Goal: Communication & Community: Ask a question

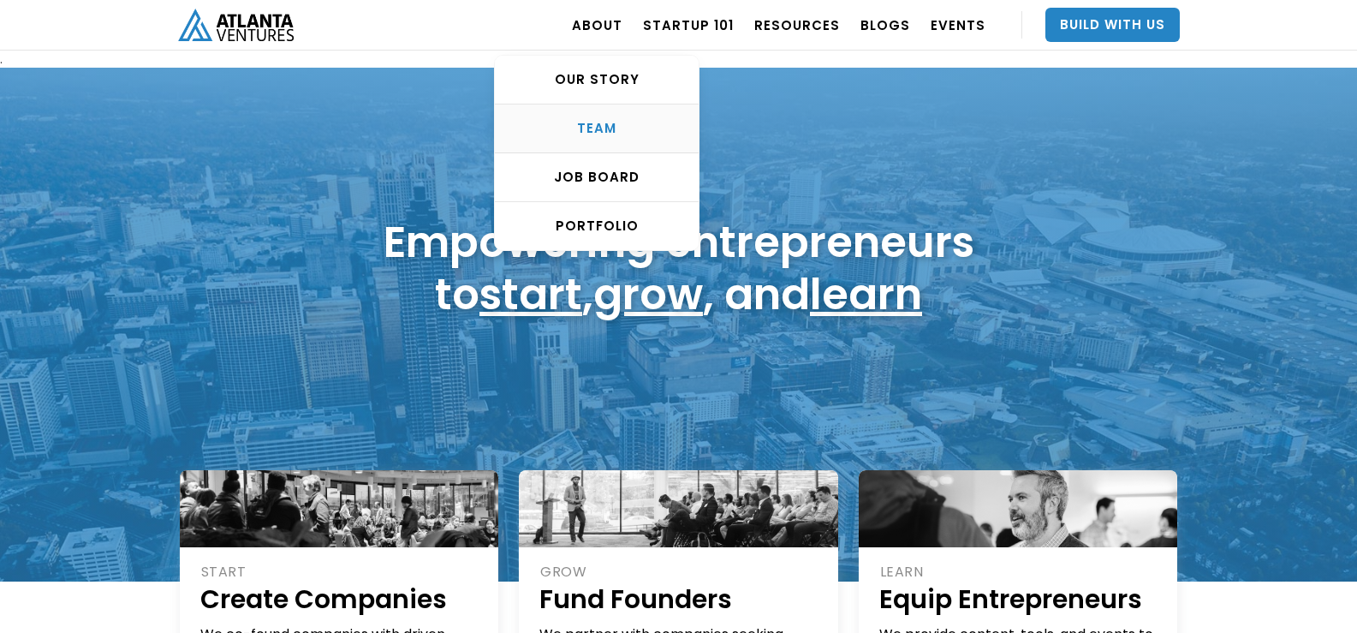
click at [602, 122] on div "TEAM" at bounding box center [597, 128] width 204 height 17
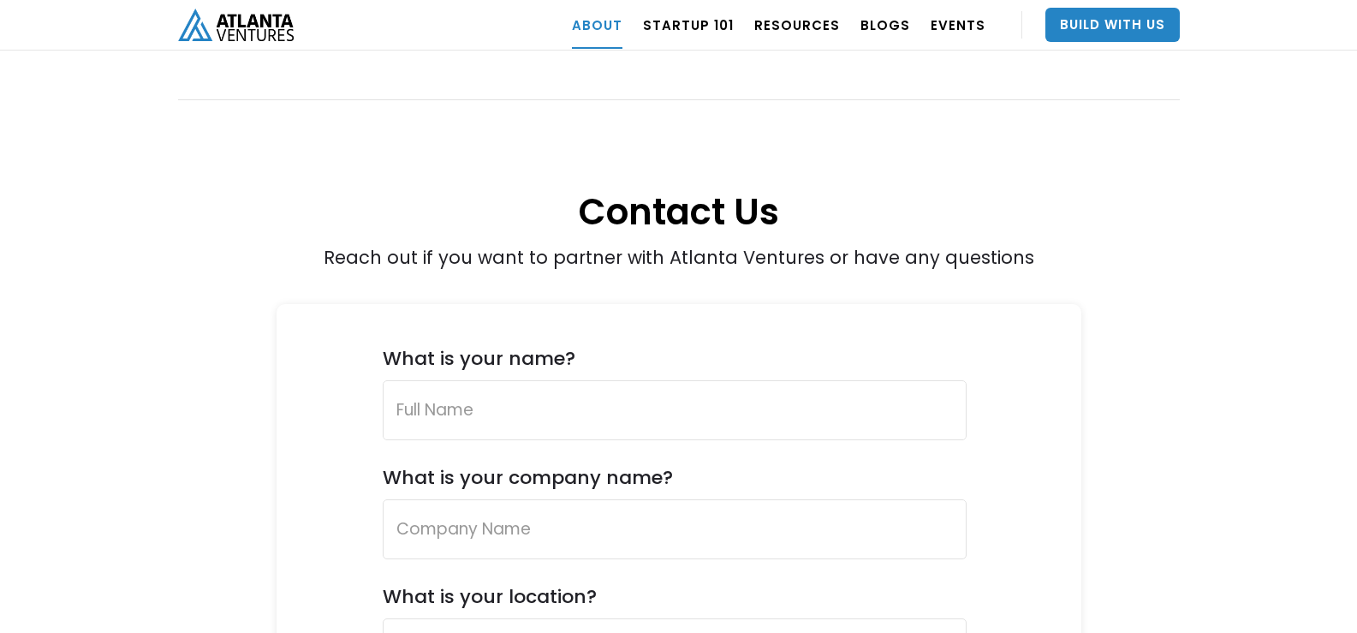
scroll to position [6212, 0]
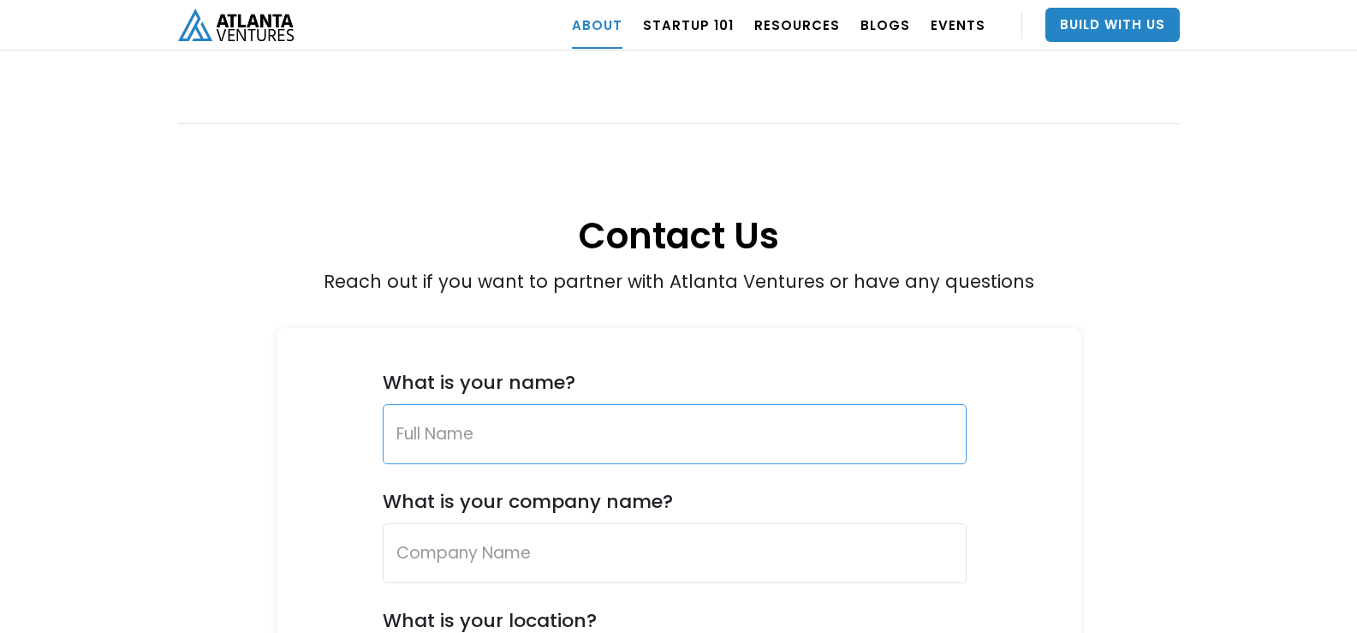
click at [600, 404] on input "Contact Us Form" at bounding box center [675, 434] width 584 height 60
type input "Ayunie Ezadin"
type input "Marcus Evans Group"
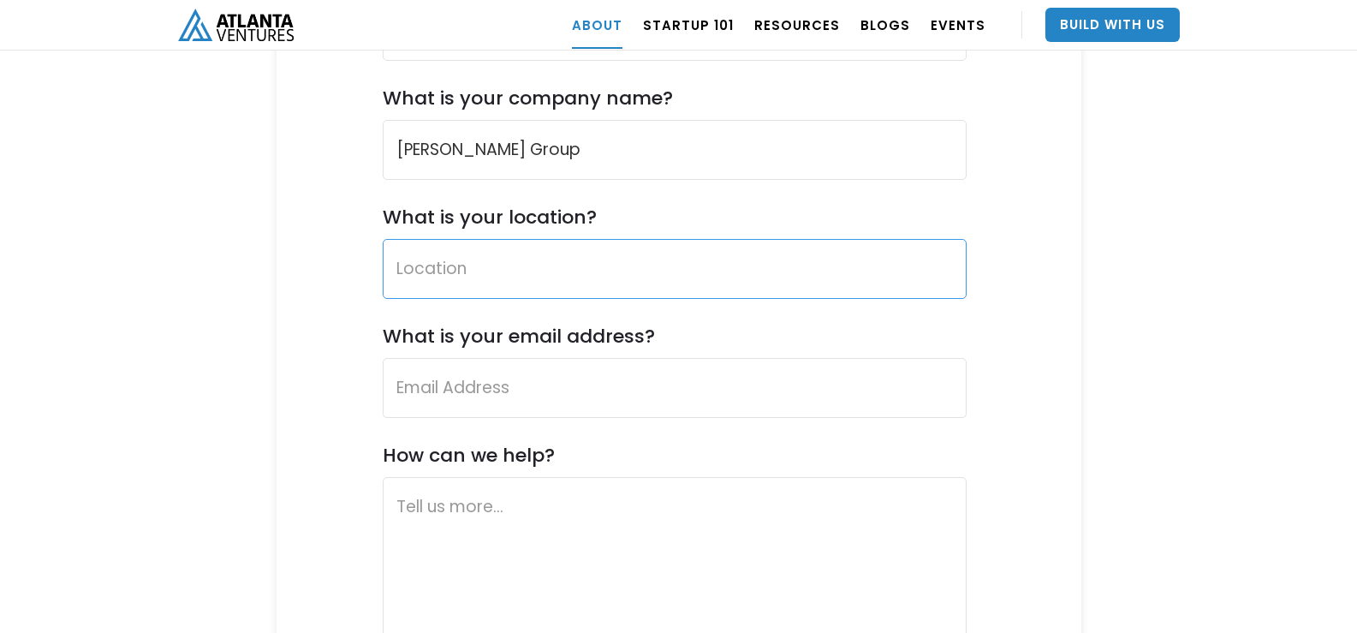
scroll to position [6655, 0]
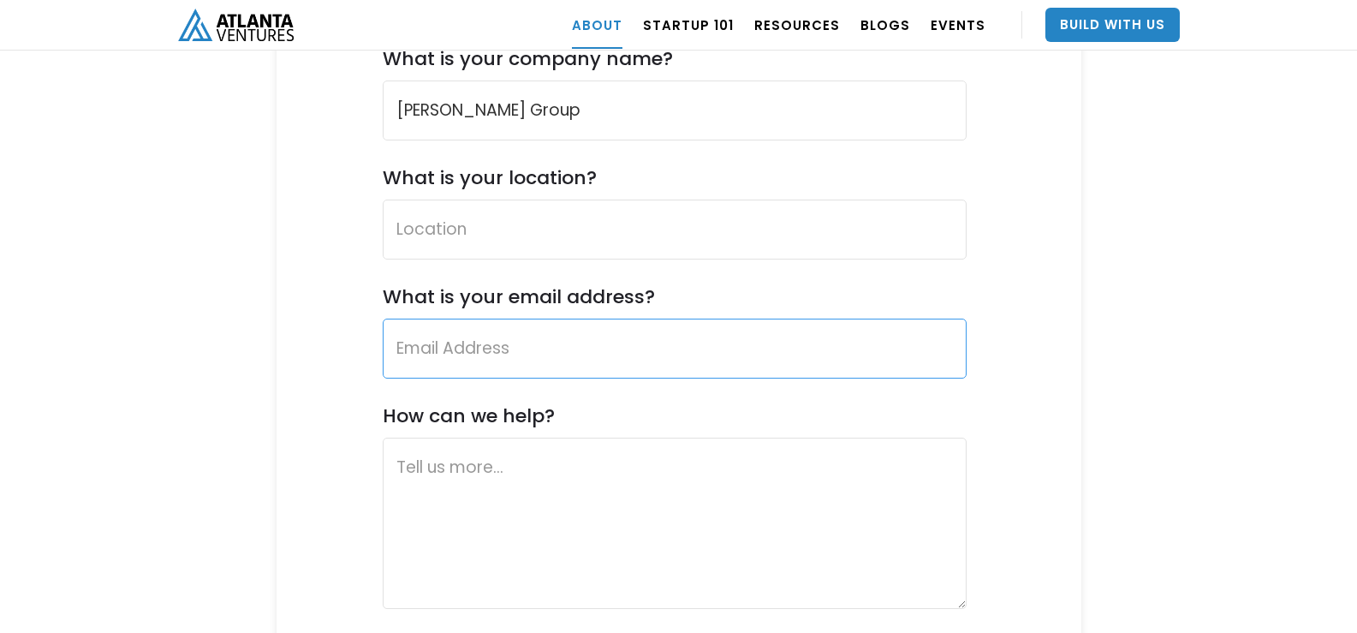
click at [479, 319] on input "Contact Us Form" at bounding box center [675, 349] width 584 height 60
click at [485, 319] on input "Contact Us Form" at bounding box center [675, 349] width 584 height 60
paste input "ayuniee@marcusevanskl.com"
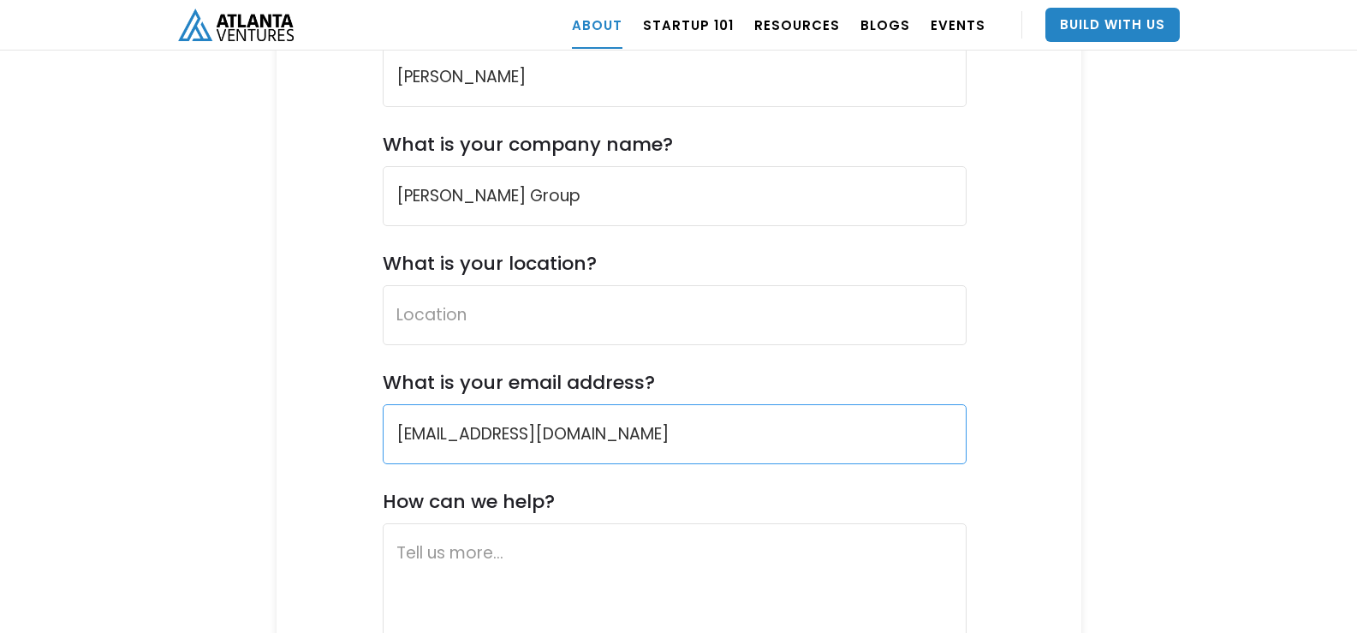
type input "ayuniee@marcusevanskl.com"
click at [477, 285] on input "What is your location?" at bounding box center [675, 315] width 584 height 60
click at [464, 285] on input "What is your location?" at bounding box center [675, 315] width 584 height 60
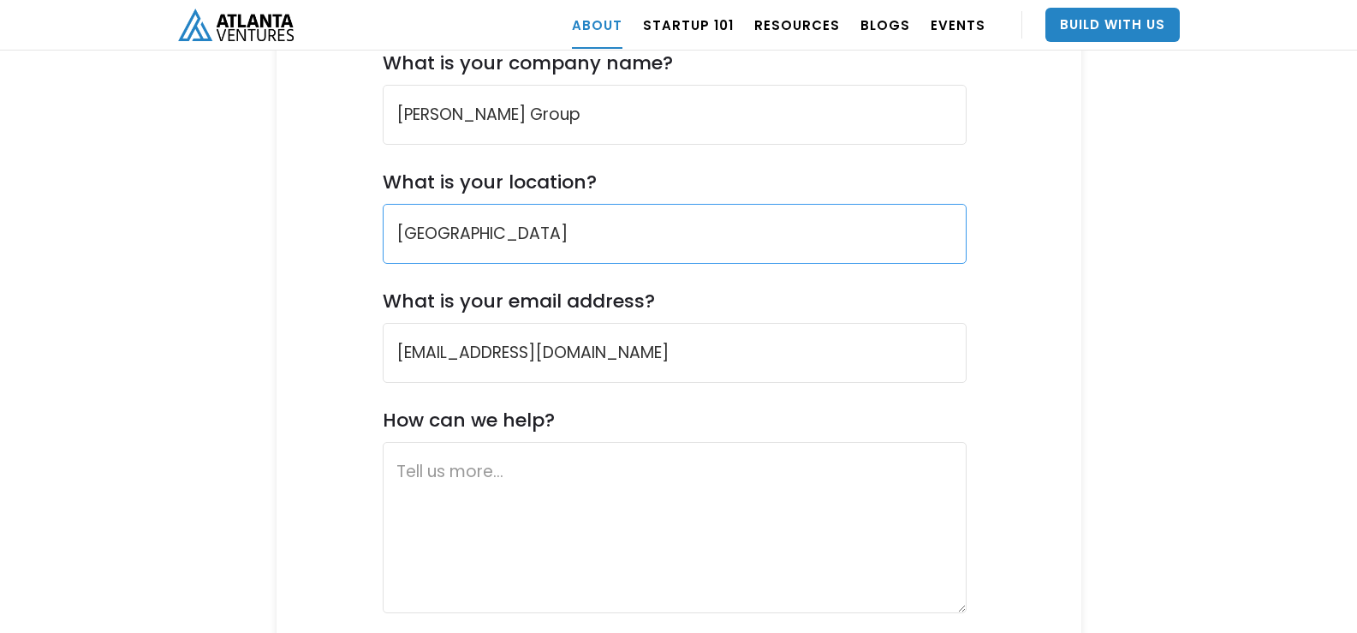
scroll to position [6655, 0]
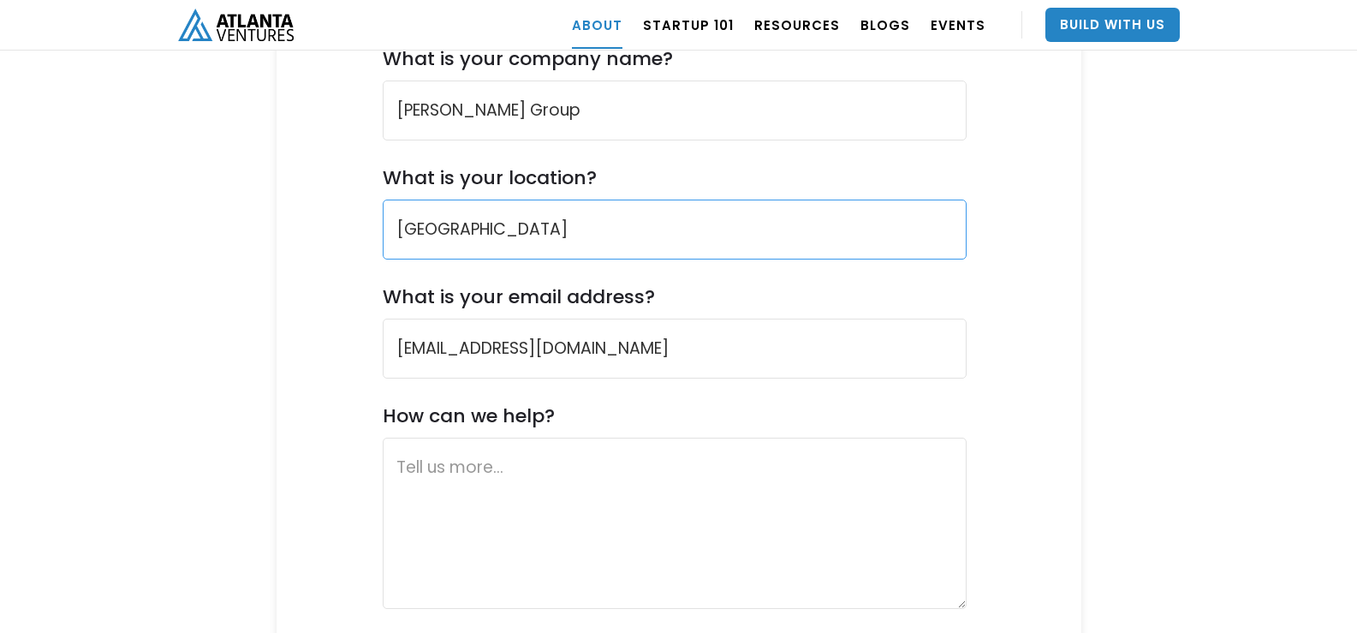
type input "USA"
click at [473, 438] on textarea "Contact Us Form" at bounding box center [675, 523] width 584 height 171
click at [461, 440] on textarea "Contact Us Form" at bounding box center [675, 523] width 584 height 171
paste textarea "Name, I’m reaching out from our family office practice. COMPANY was brought to …"
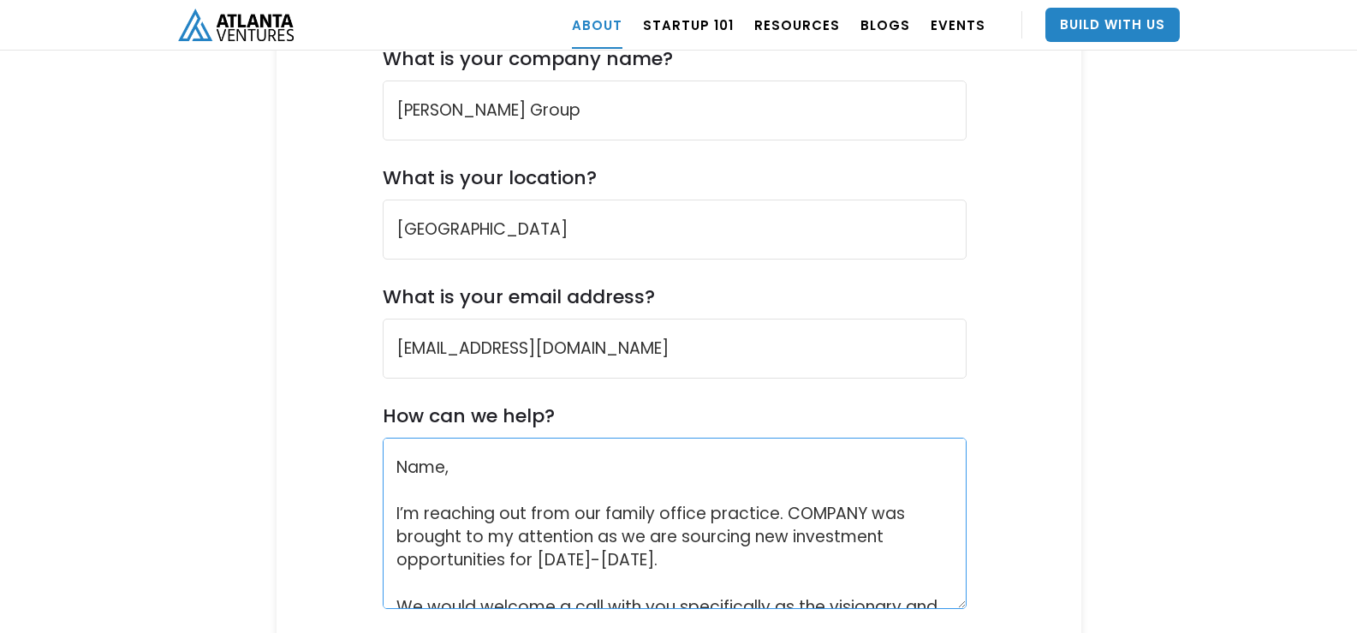
scroll to position [266, 0]
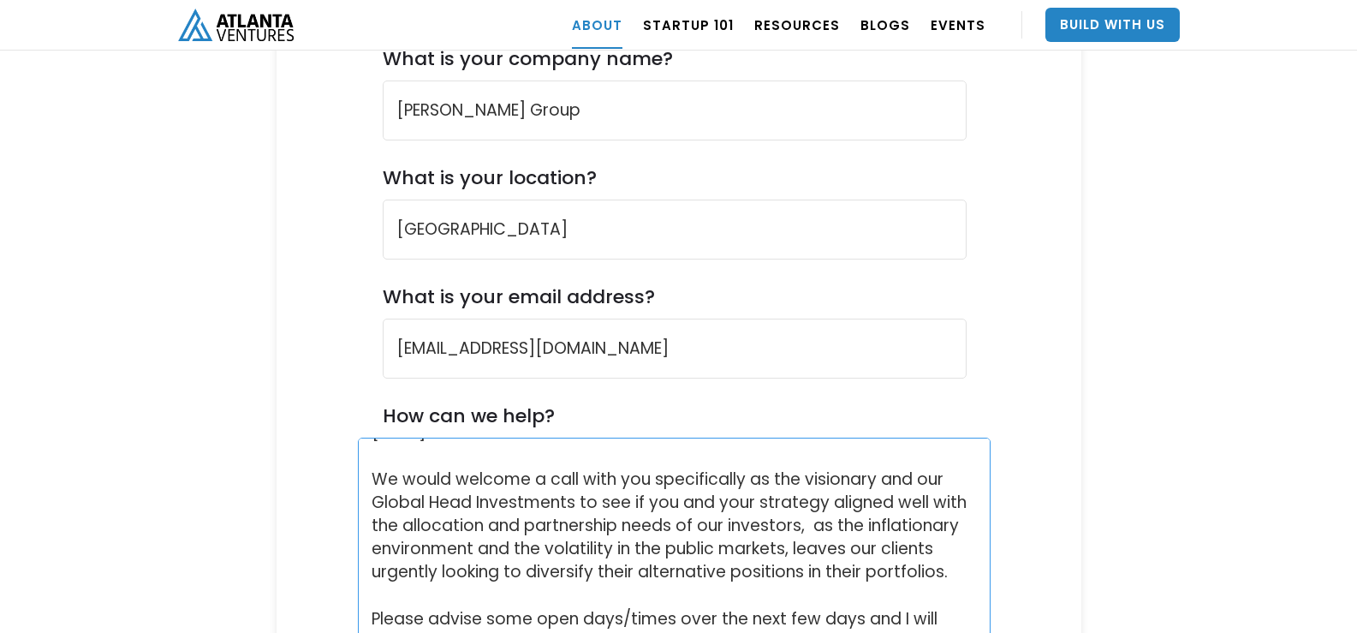
drag, startPoint x: 961, startPoint y: 545, endPoint x: 1009, endPoint y: 666, distance: 131.0
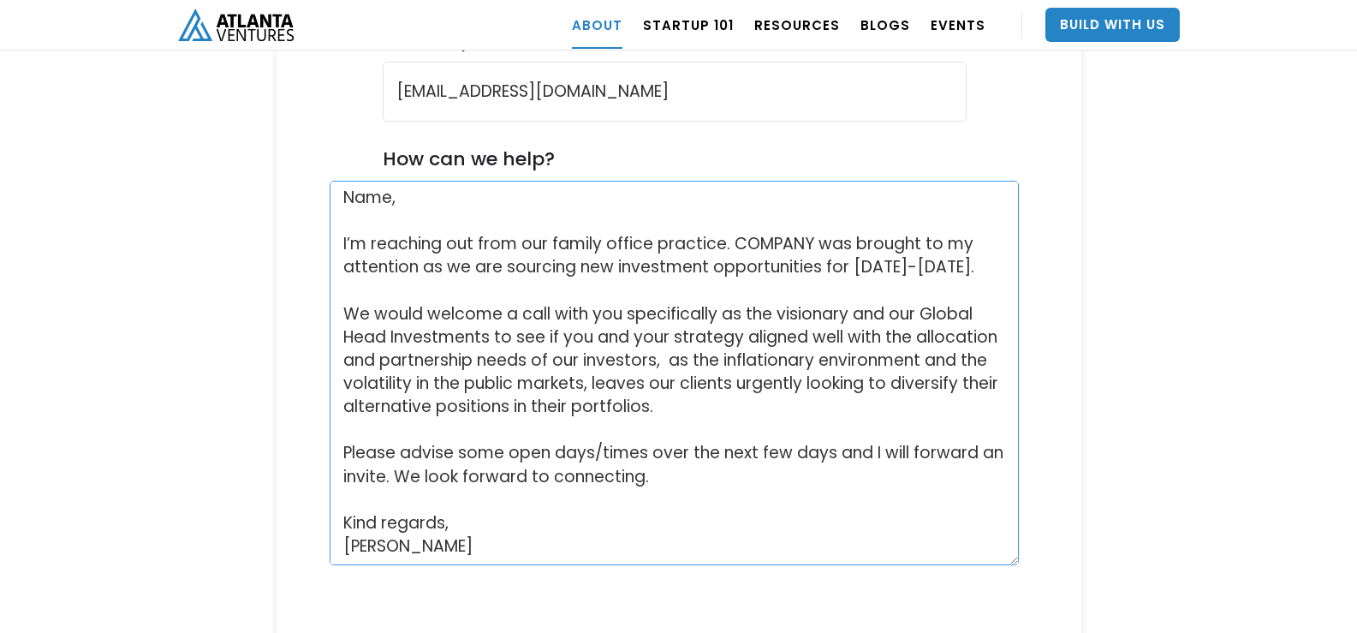
scroll to position [12, 0]
drag, startPoint x: 986, startPoint y: 408, endPoint x: 1042, endPoint y: 500, distance: 108.4
click at [1042, 500] on div "What is your name? Ayunie Ezadin What is your company name? Marcus Evans Group …" at bounding box center [679, 223] width 805 height 1155
click at [396, 181] on textarea "Name, I’m reaching out from our family office practice. COMPANY was brought to …" at bounding box center [674, 373] width 689 height 385
paste textarea "David Lightburn"
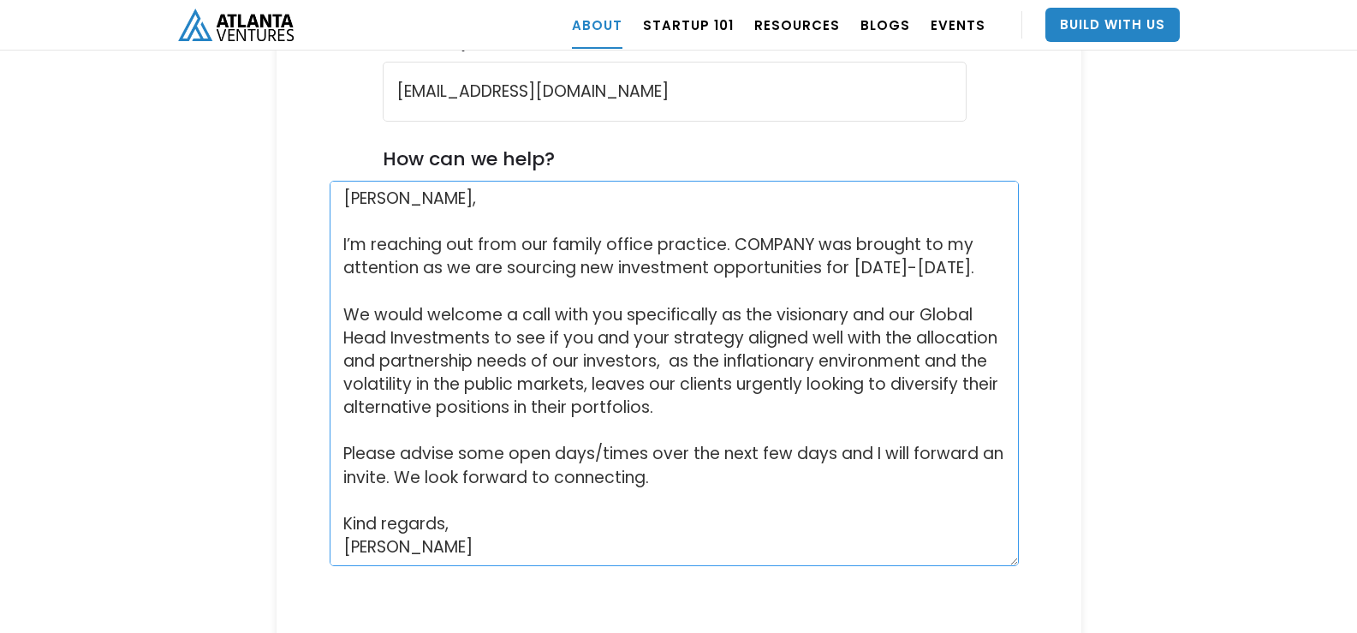
click at [816, 190] on textarea "David Lightburn, I’m reaching out from our family office practice. COMPANY was …" at bounding box center [674, 373] width 689 height 385
paste textarea "Atlanta Ventures"
type textarea "David Lightburn, I’m reaching out from our family office practice. Atlanta Vent…"
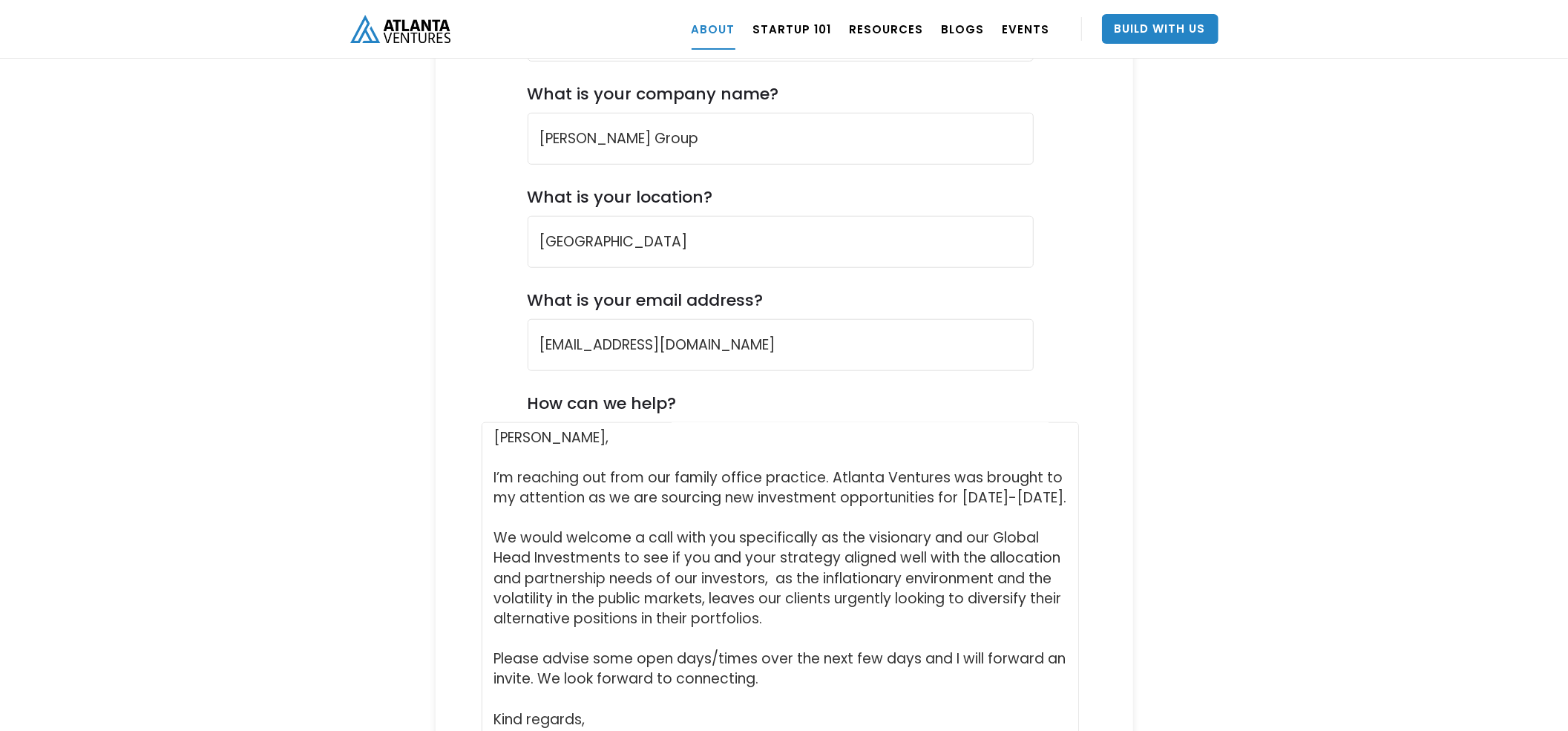
scroll to position [6006, 0]
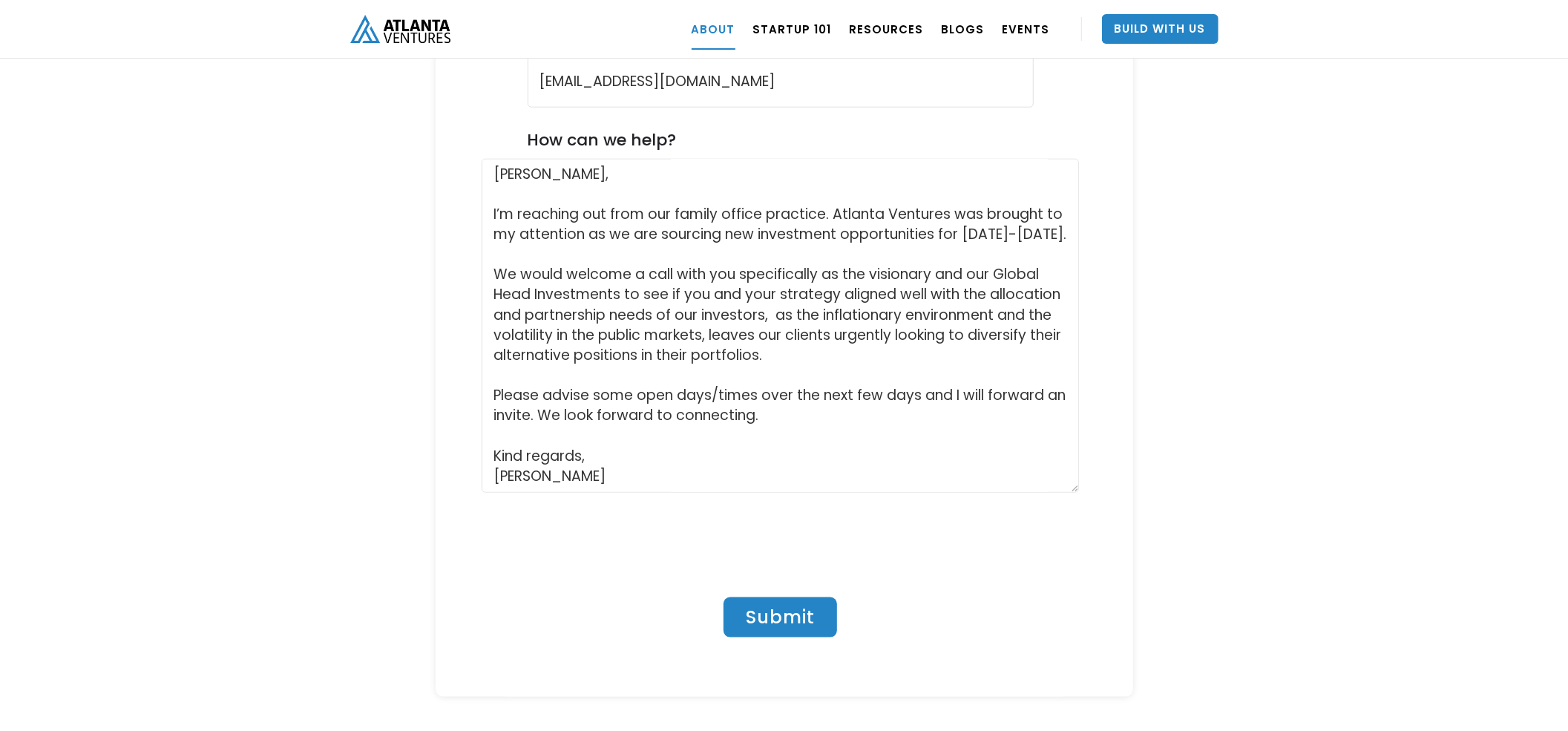
click at [738, 548] on input "Submit" at bounding box center [780, 617] width 114 height 40
type input "Please wait..."
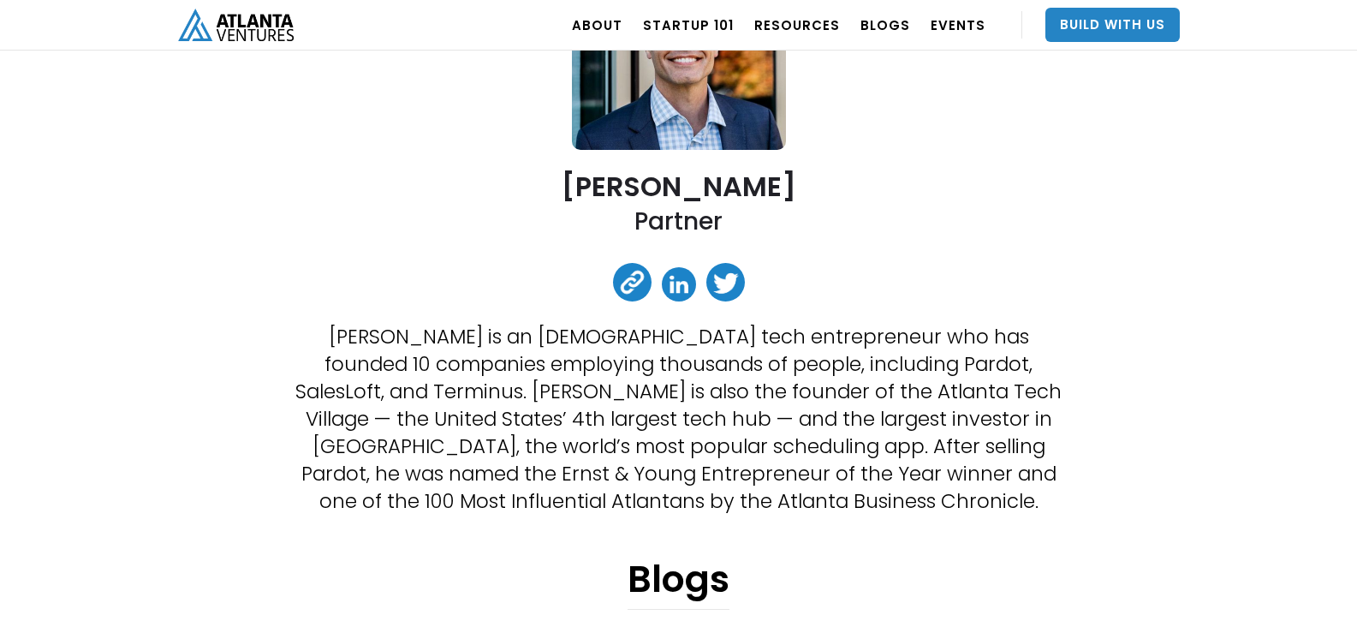
scroll to position [257, 0]
